Goal: Task Accomplishment & Management: Manage account settings

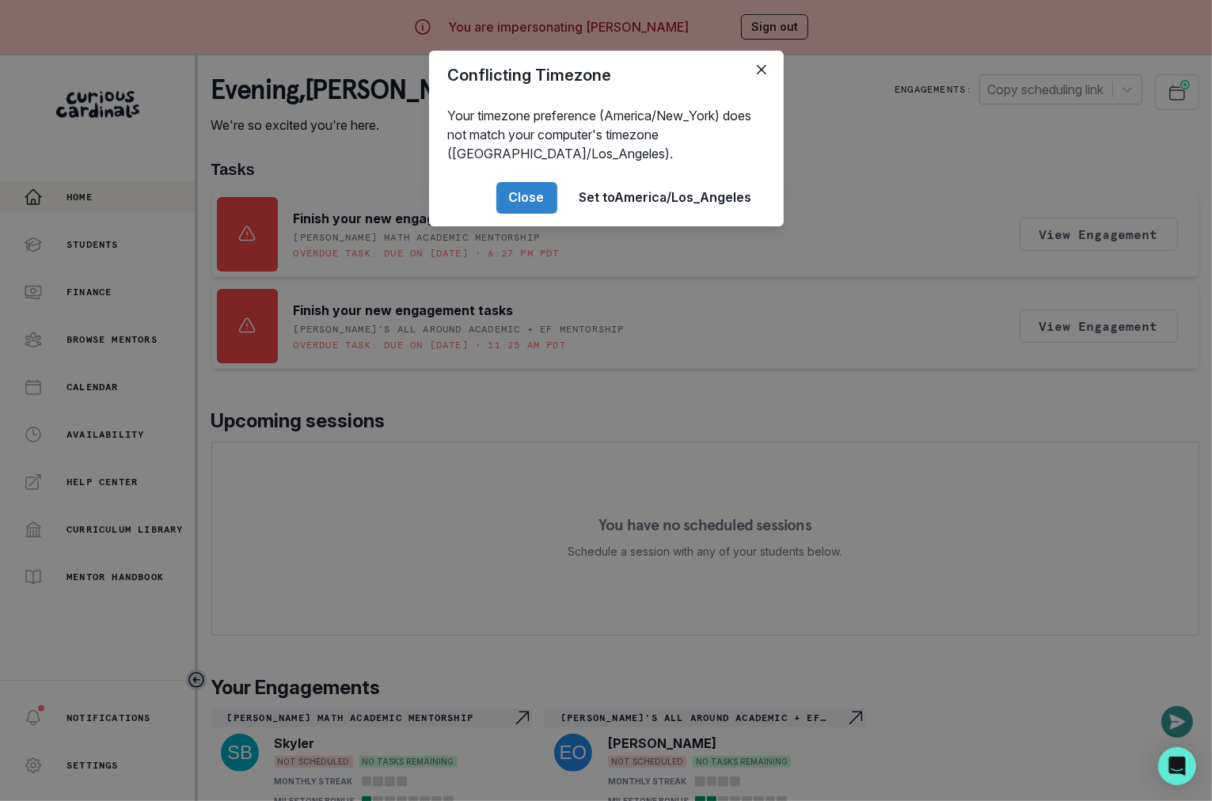
click at [382, 557] on div "Conflicting Timezone Your timezone preference (America/New_York) does not match…" at bounding box center [606, 400] width 1212 height 801
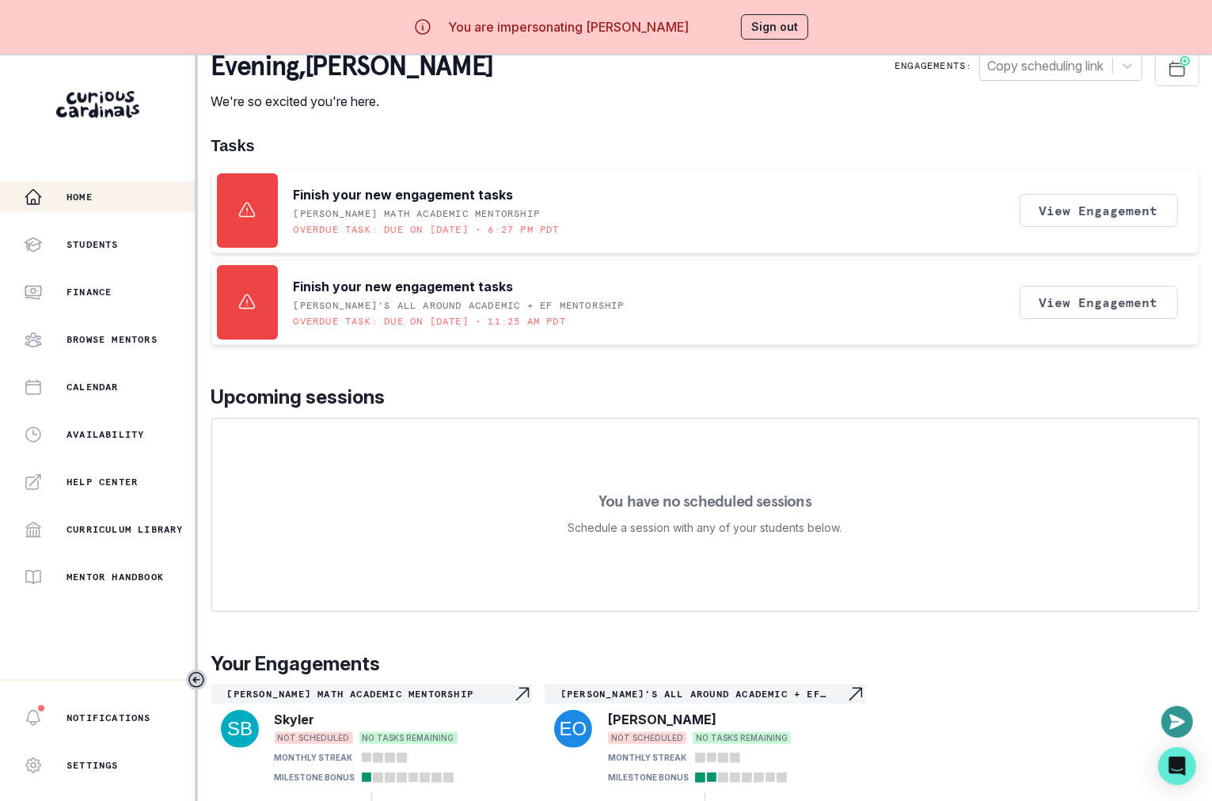
scroll to position [36, 0]
click at [740, 29] on div "You are impersonating [PERSON_NAME] Sign out" at bounding box center [607, 27] width 450 height 38
click at [770, 32] on button "Sign out" at bounding box center [774, 26] width 67 height 25
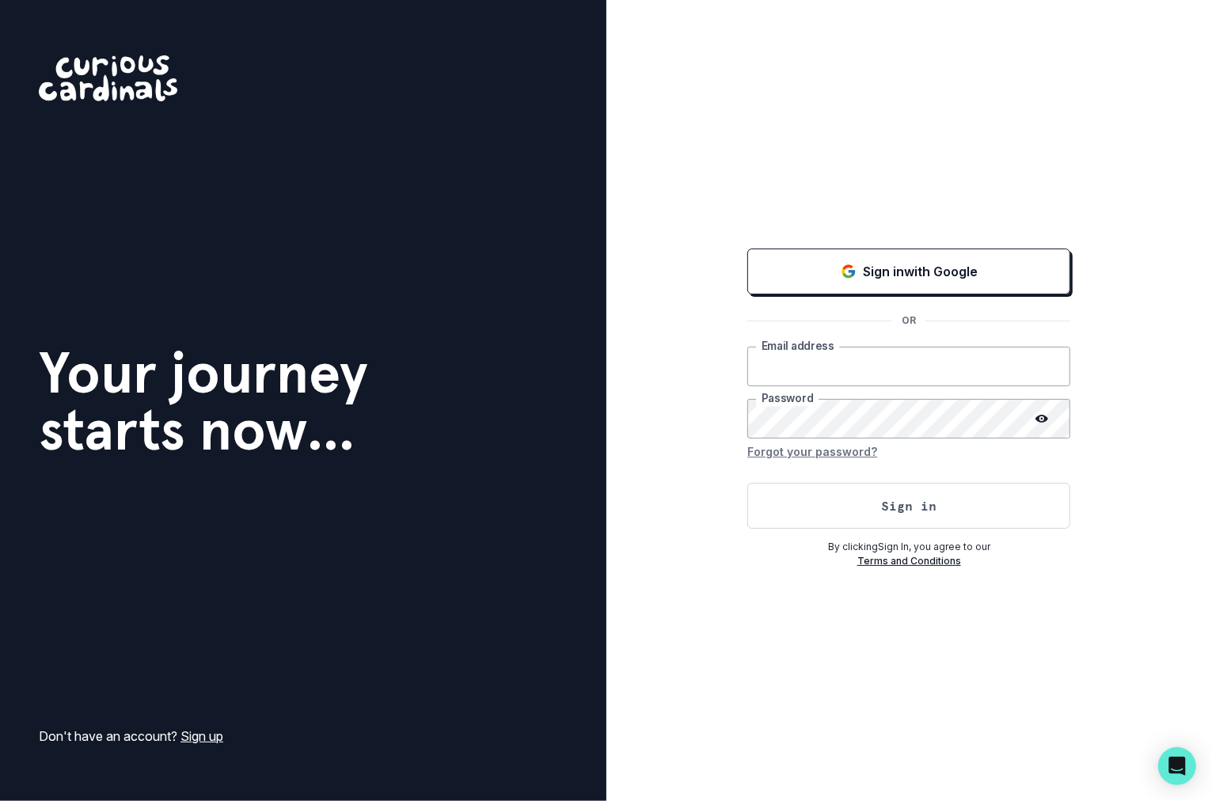
type input "[EMAIL_ADDRESS][DOMAIN_NAME]"
click at [888, 501] on button "Sign in" at bounding box center [908, 506] width 323 height 46
